Goal: Obtain resource: Download file/media

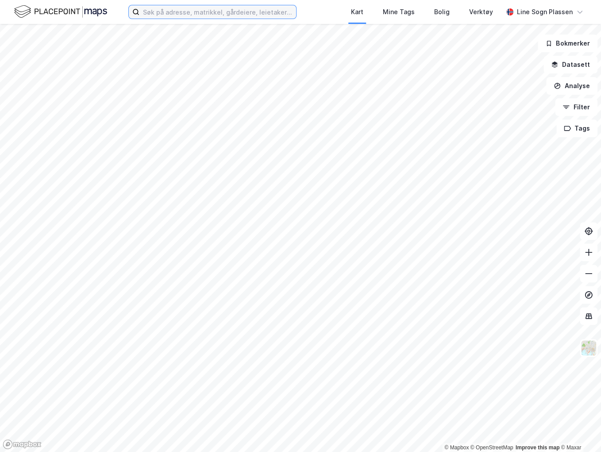
click at [235, 14] on input at bounding box center [217, 11] width 157 height 13
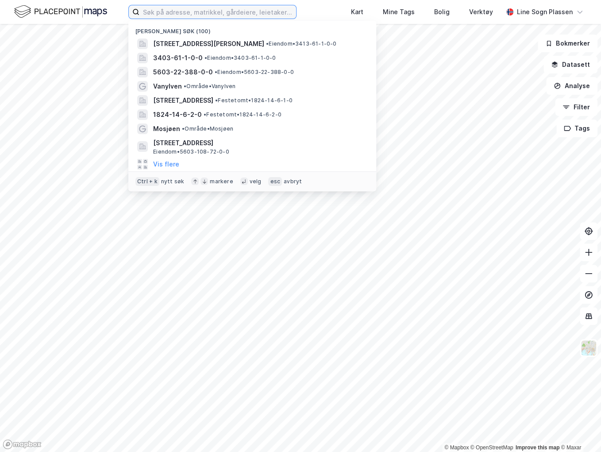
click at [170, 6] on input at bounding box center [217, 11] width 157 height 13
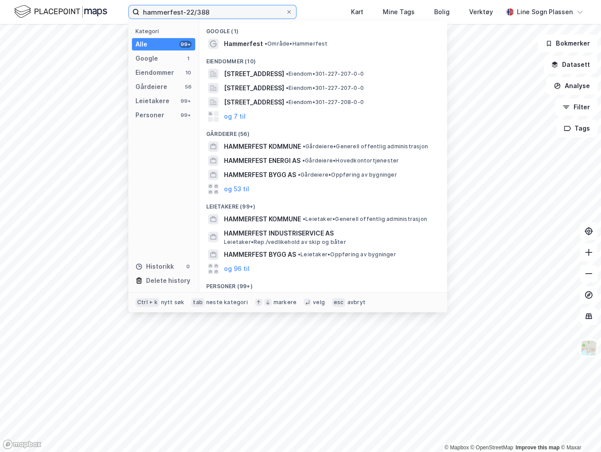
type input "hammerfest-22/388"
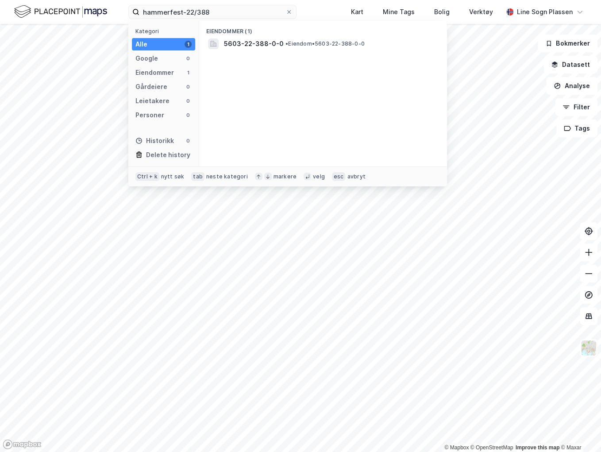
click at [289, 39] on div "5603-22-388-0-0 • Eiendom • 5603-22-388-0-0" at bounding box center [331, 44] width 214 height 11
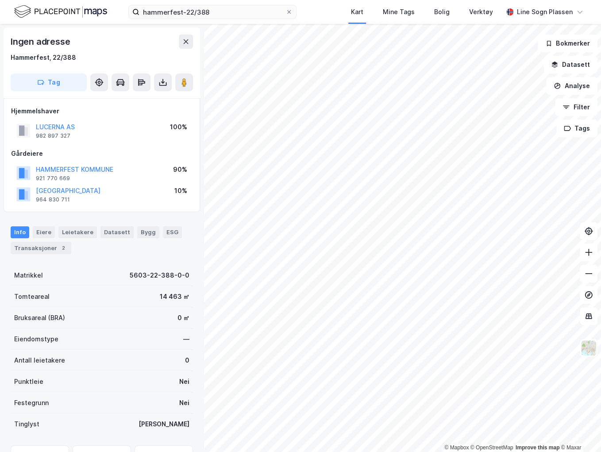
click at [159, 85] on icon at bounding box center [162, 82] width 9 height 9
click at [122, 100] on div "Last ned grunnbok" at bounding box center [118, 99] width 51 height 7
